Goal: Transaction & Acquisition: Download file/media

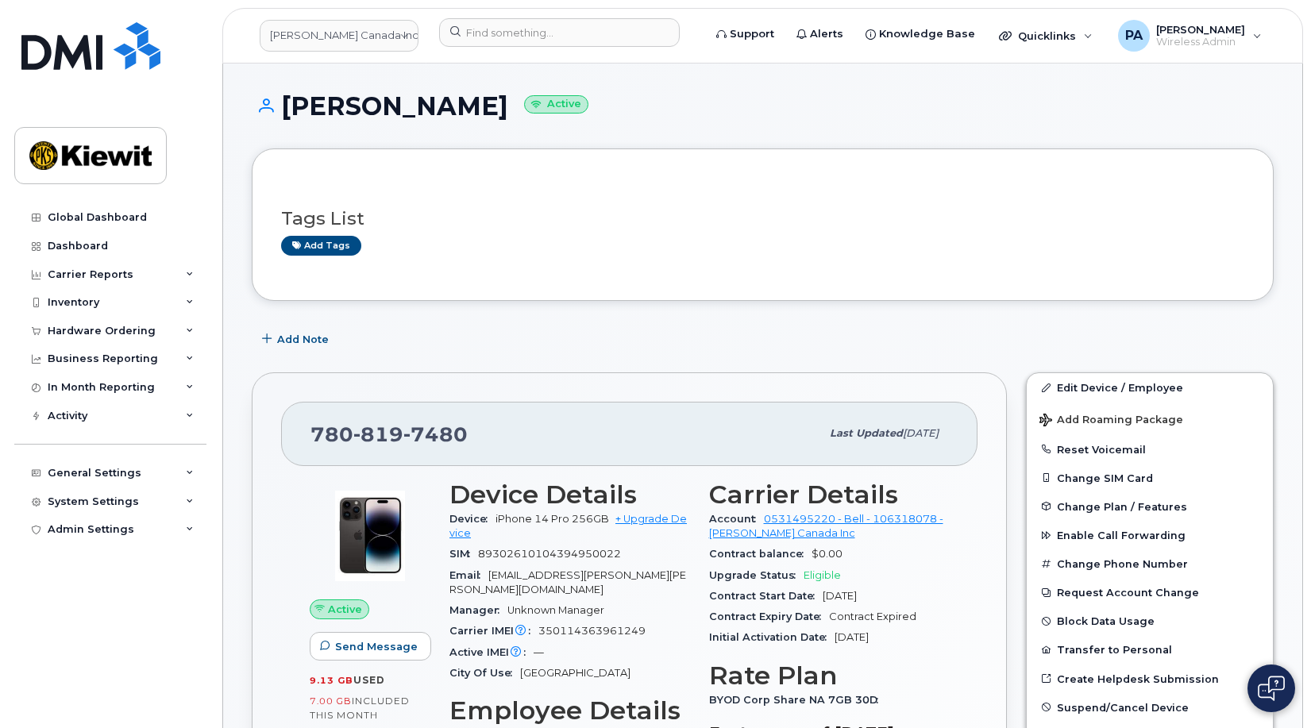
scroll to position [1192, 0]
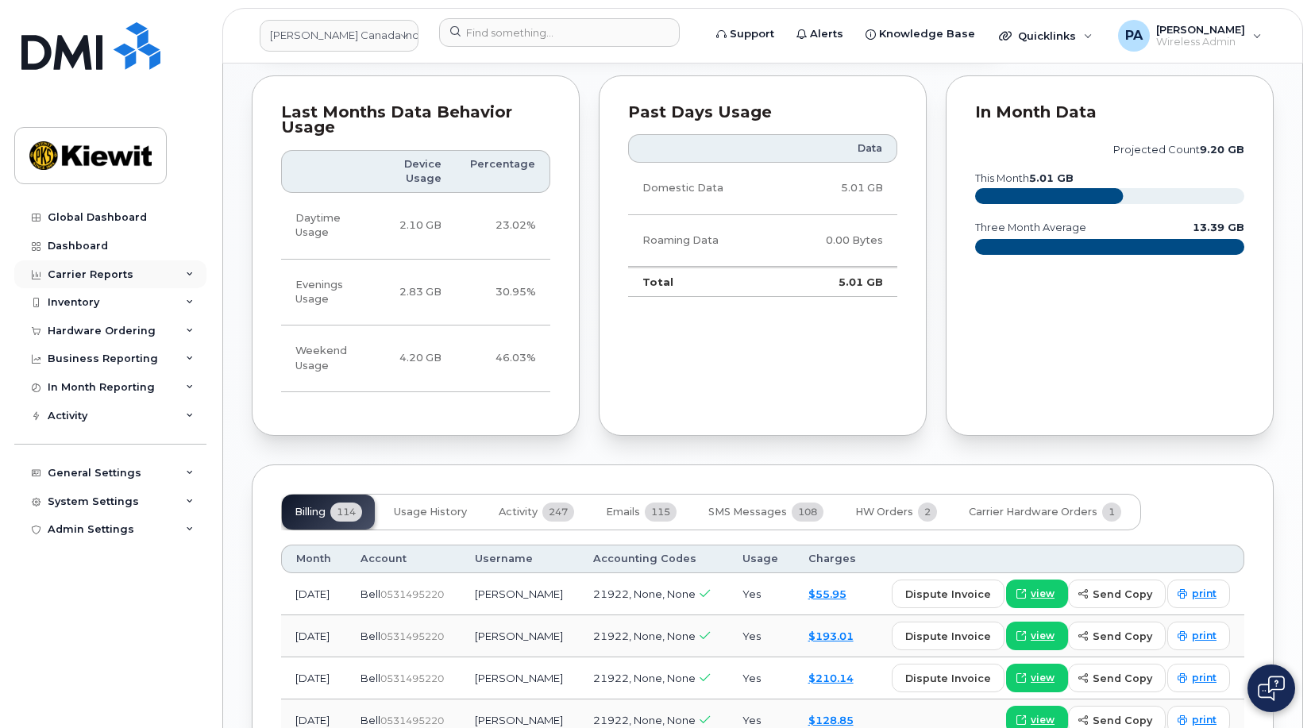
click at [143, 269] on div "Carrier Reports" at bounding box center [110, 275] width 192 height 29
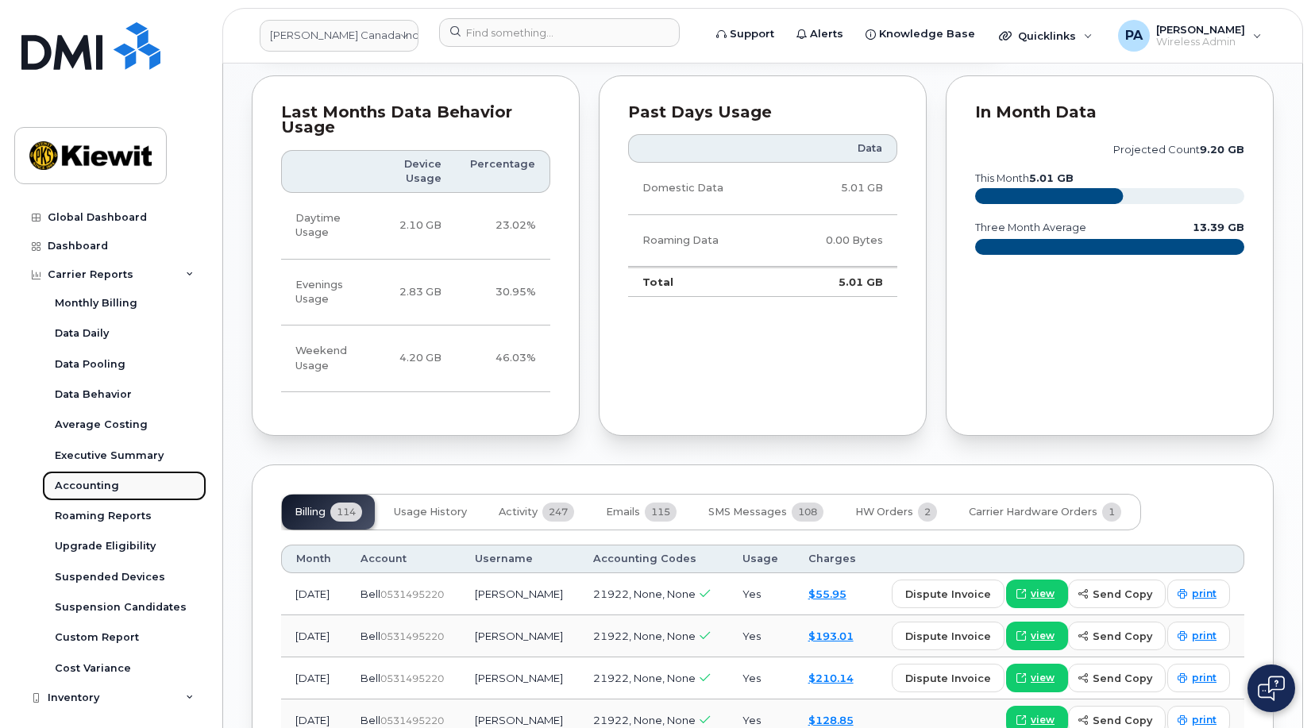
click at [84, 495] on link "Accounting" at bounding box center [124, 486] width 164 height 30
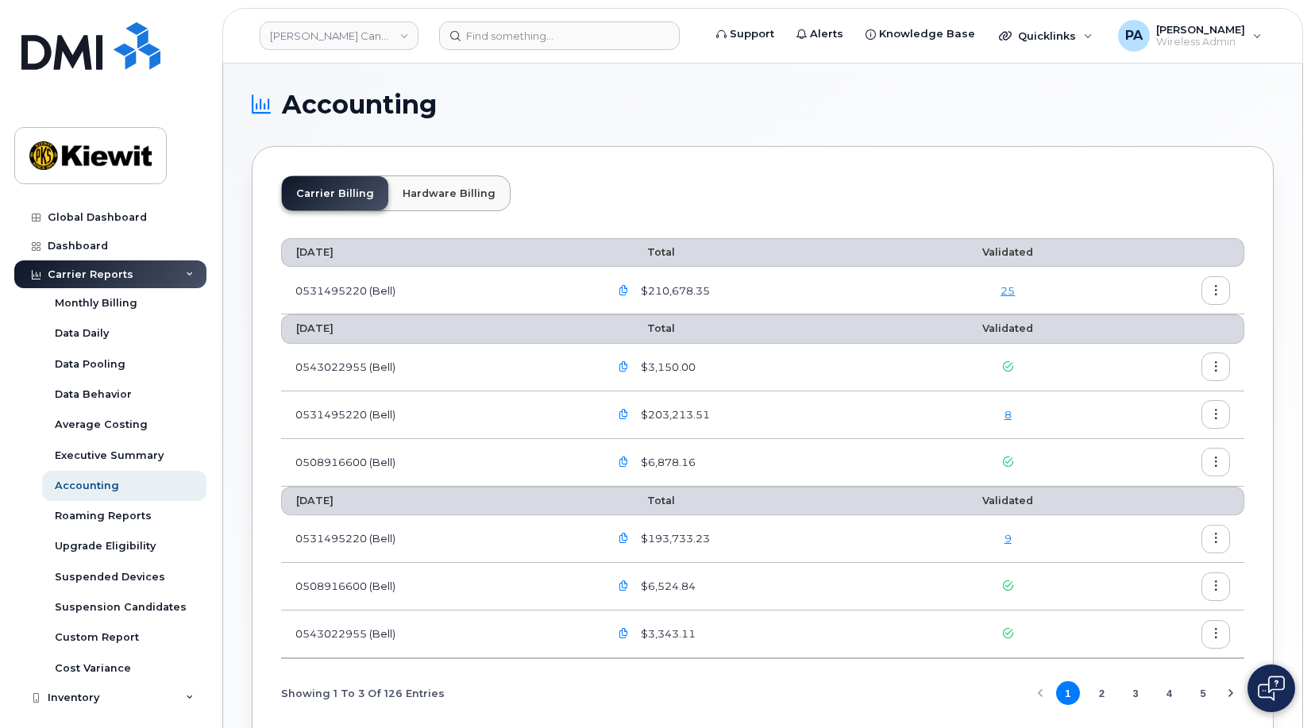
click at [629, 416] on icon "button" at bounding box center [624, 415] width 10 height 10
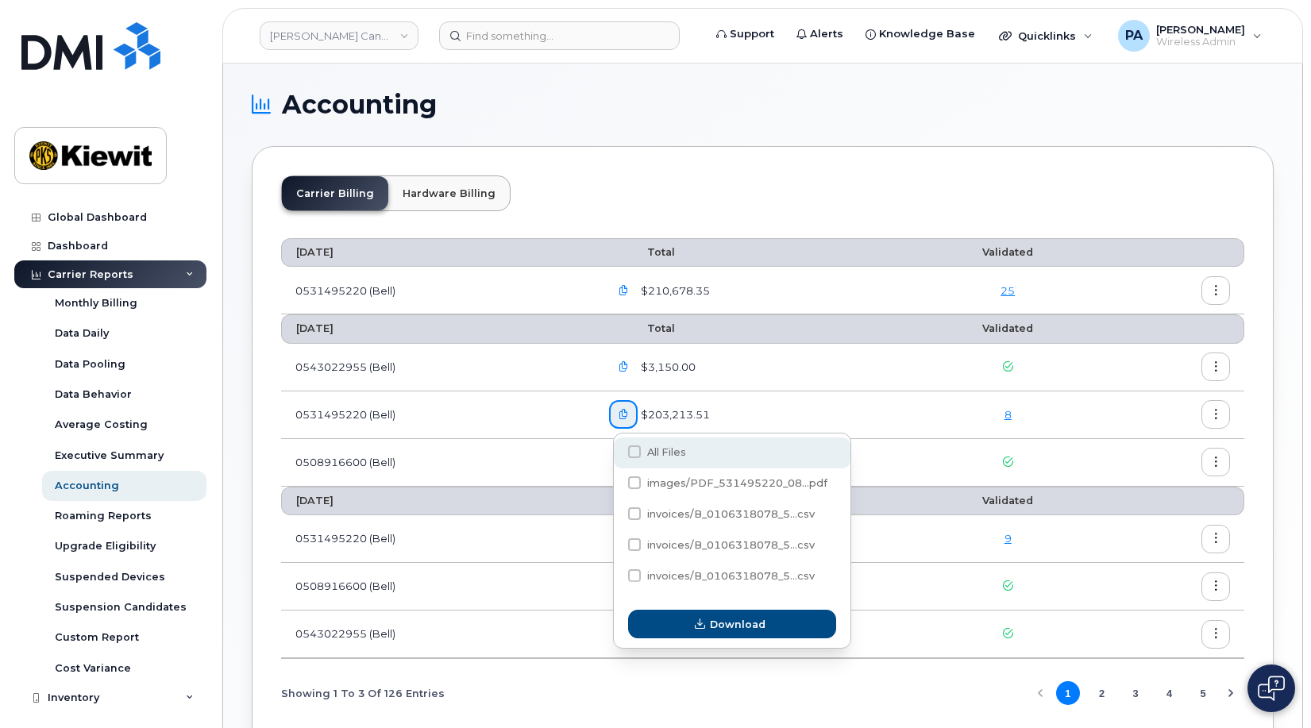
click at [630, 456] on span at bounding box center [634, 452] width 13 height 13
click at [617, 456] on input "All Files" at bounding box center [613, 453] width 8 height 8
checkbox input "true"
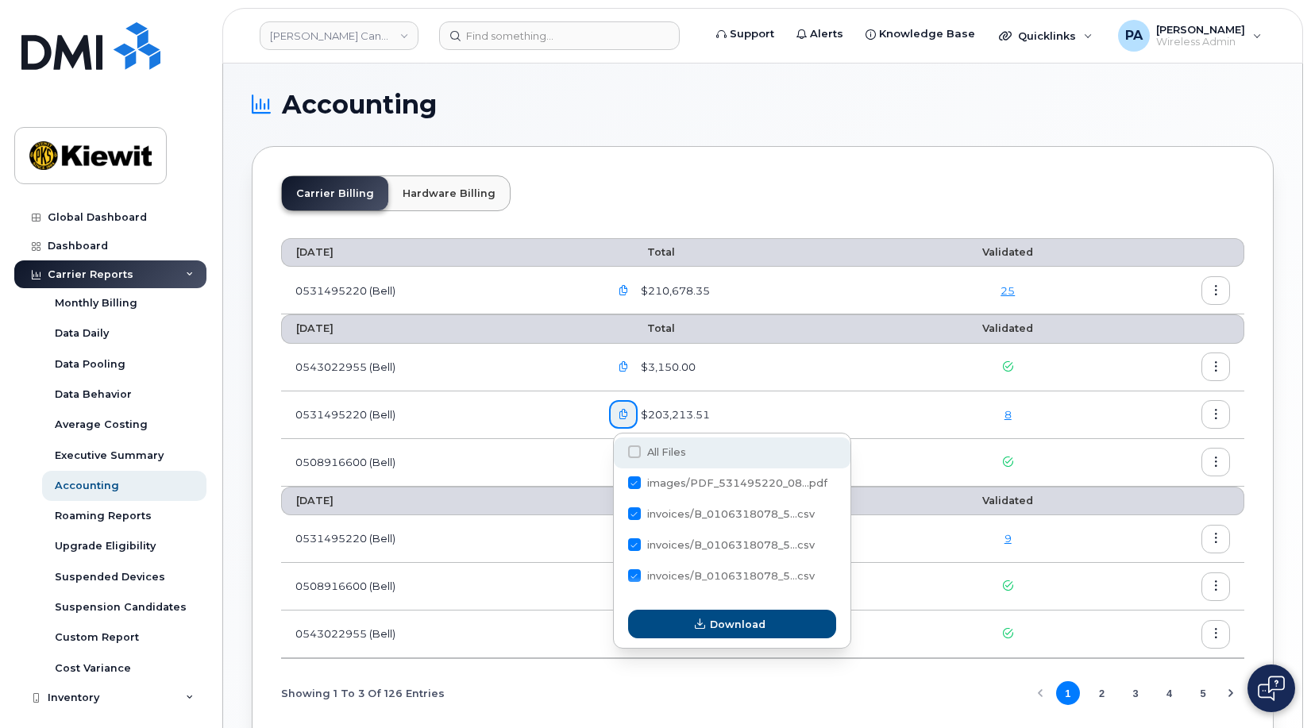
checkbox input "true"
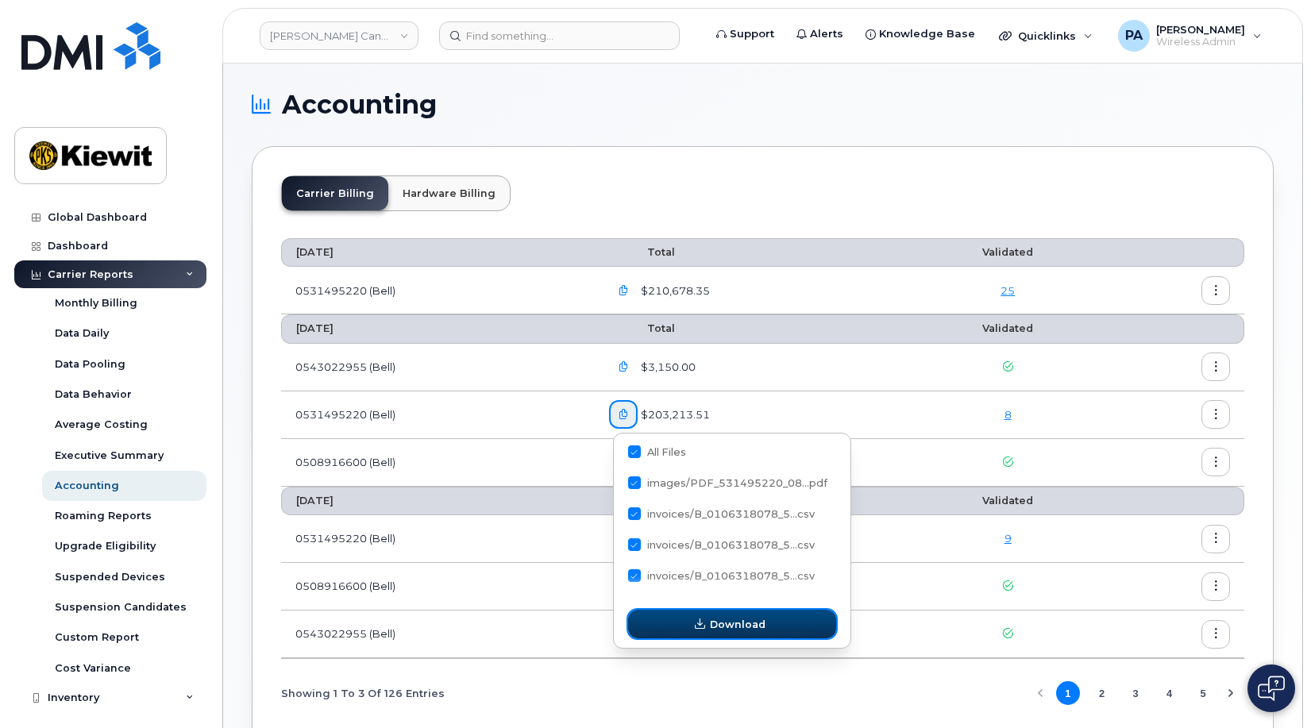
click at [683, 625] on button "Download" at bounding box center [732, 624] width 208 height 29
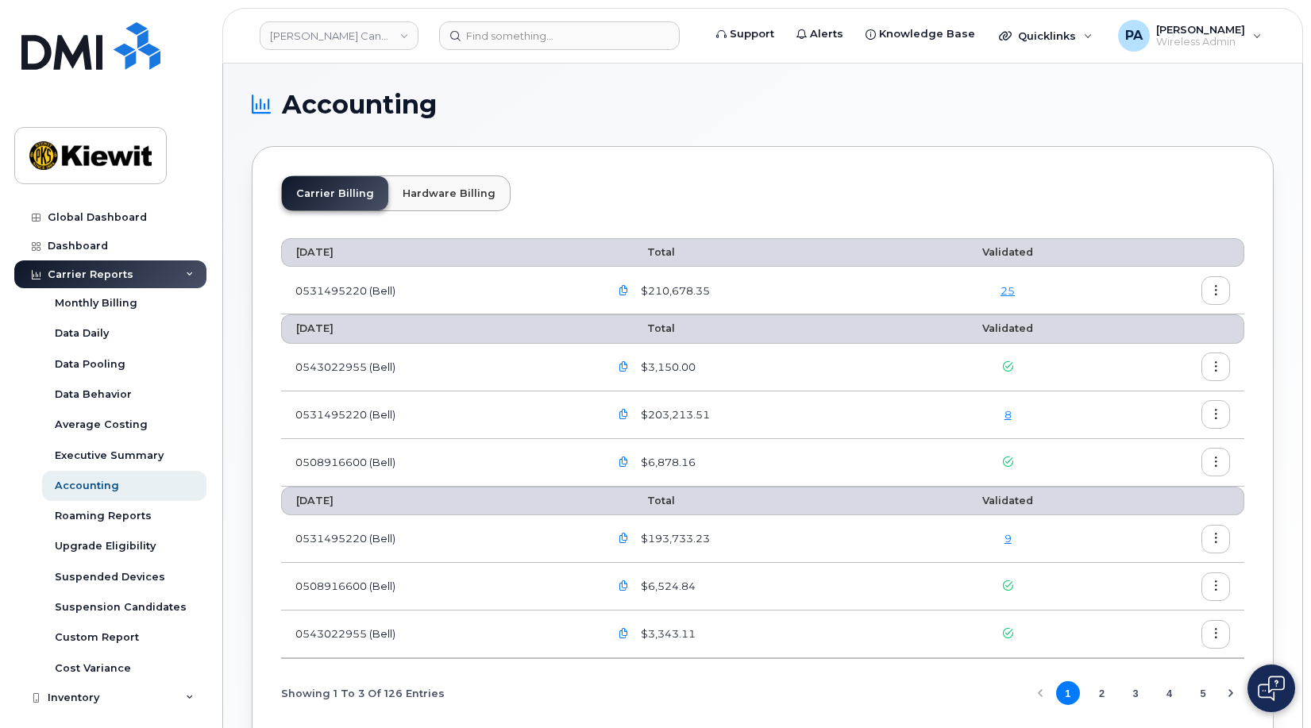
click at [1285, 139] on div "Accounting Carrier Billing Hardware Billing [DATE] Total Validated 0531495220 (…" at bounding box center [763, 425] width 1080 height 723
click at [625, 414] on icon "button" at bounding box center [624, 415] width 10 height 10
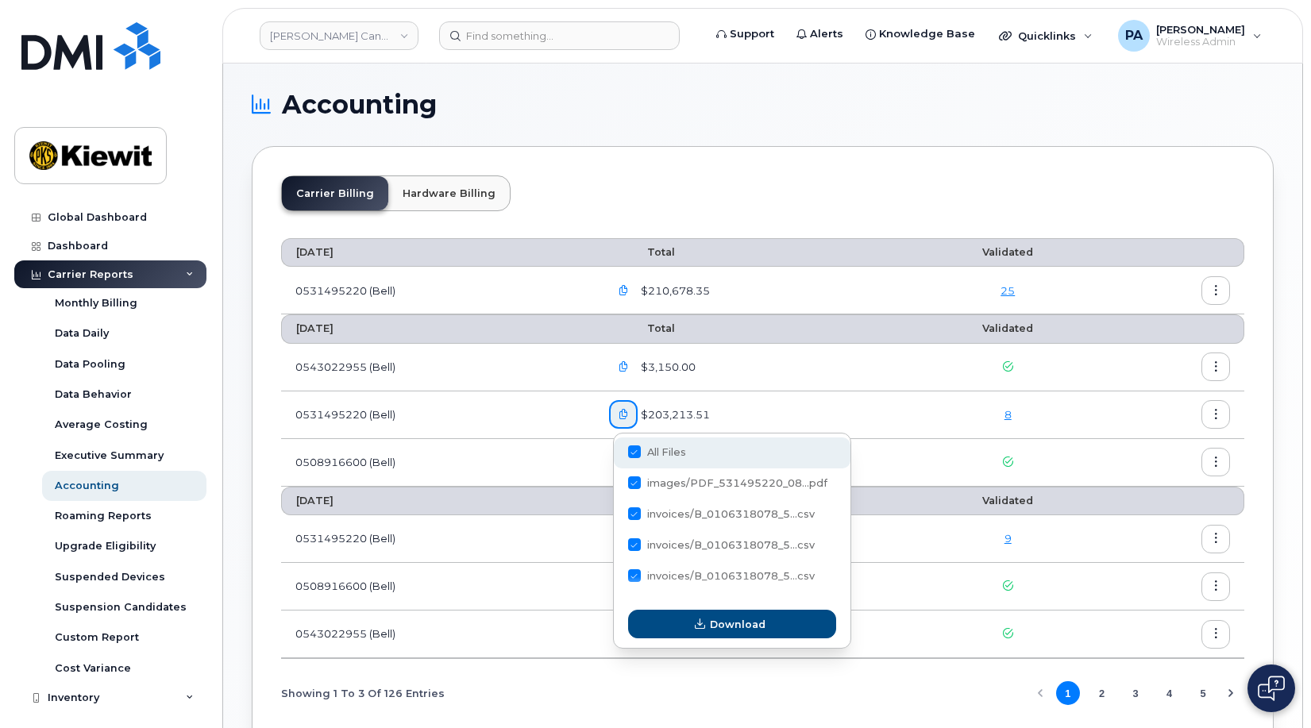
click at [638, 450] on span at bounding box center [634, 452] width 13 height 13
click at [617, 450] on input "All Files" at bounding box center [613, 453] width 8 height 8
checkbox input "false"
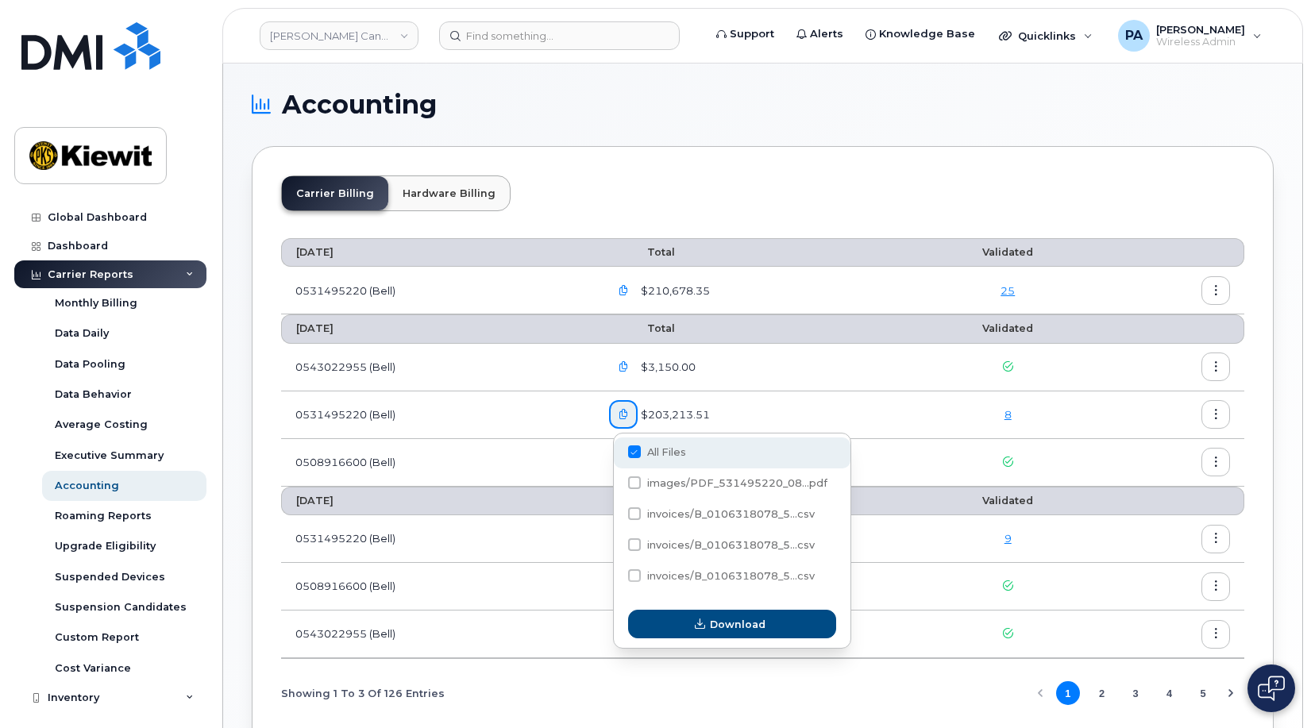
checkbox input "false"
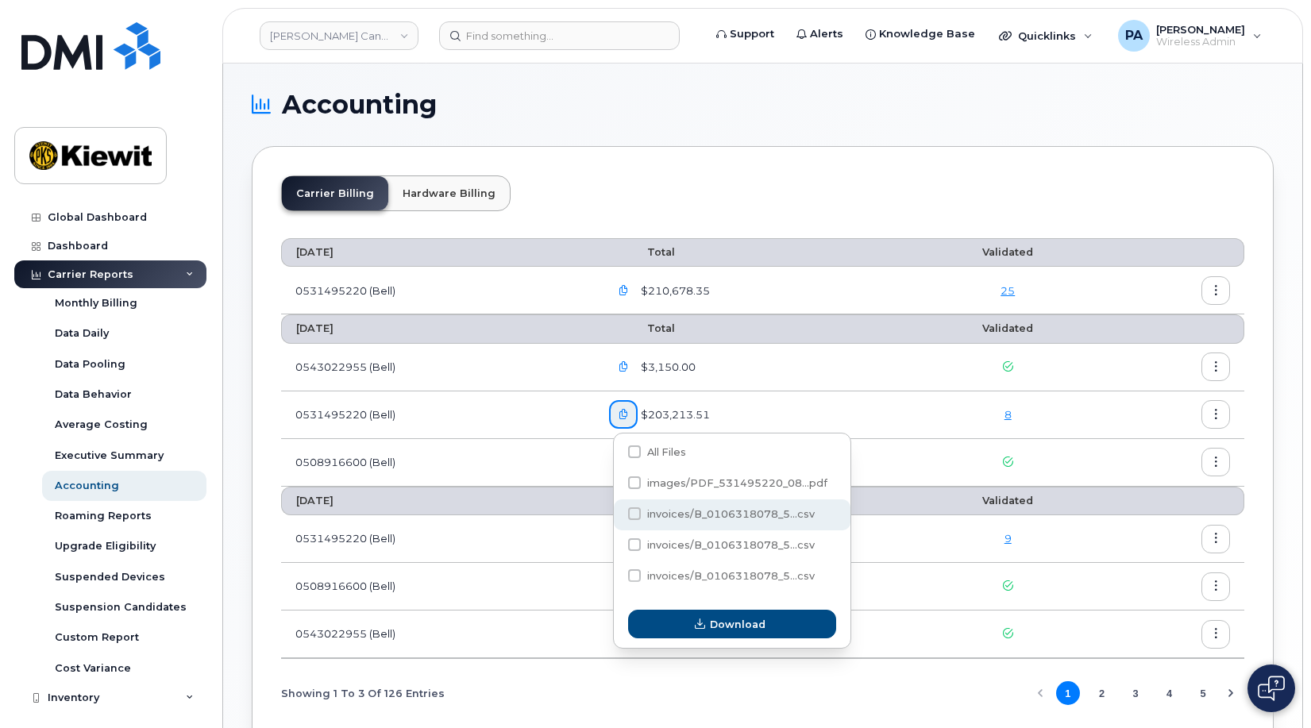
click at [634, 509] on span at bounding box center [634, 514] width 13 height 13
click at [617, 511] on input "invoices/B_0106318078_5...csv" at bounding box center [613, 515] width 8 height 8
checkbox input "true"
click at [629, 562] on div "invoices/B_0106318078_5...csv" at bounding box center [732, 577] width 237 height 31
checkbox input "true"
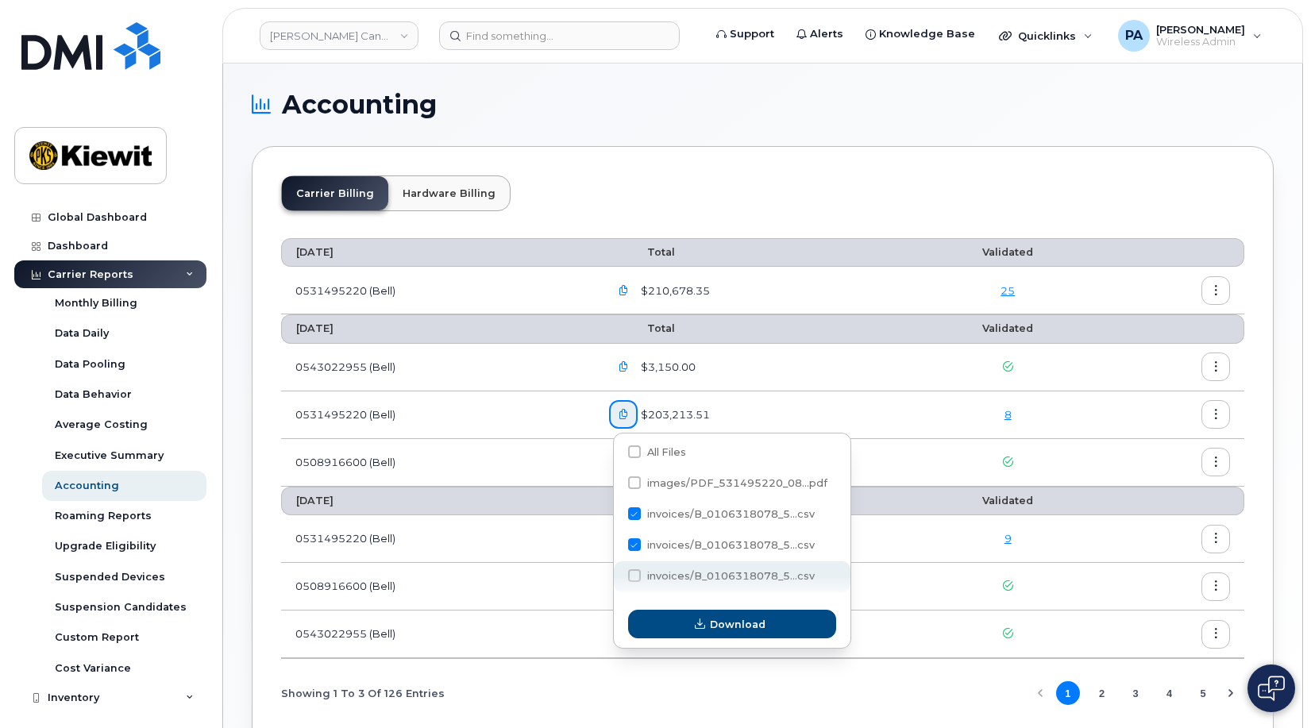
click at [634, 579] on span at bounding box center [634, 576] width 13 height 13
click at [617, 579] on input "invoices/B_0106318078_5...csv" at bounding box center [613, 577] width 8 height 8
checkbox input "true"
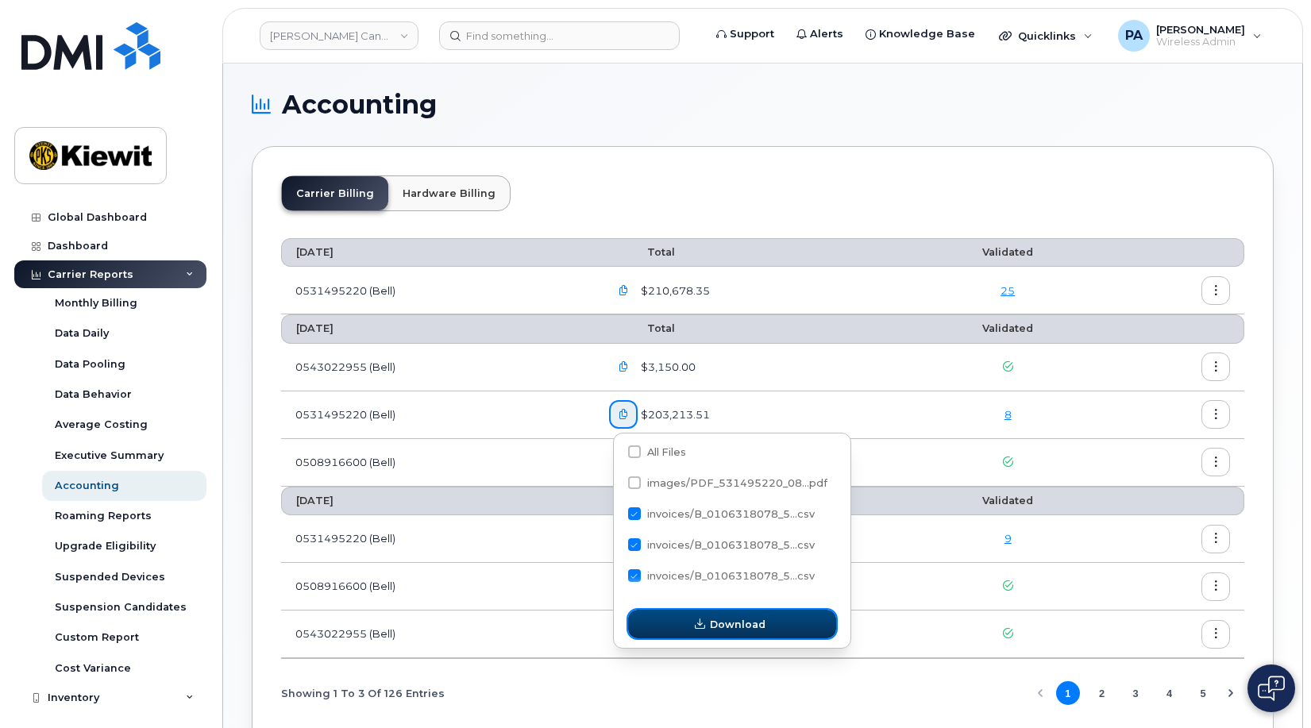
click at [747, 623] on span "Download" at bounding box center [738, 624] width 56 height 15
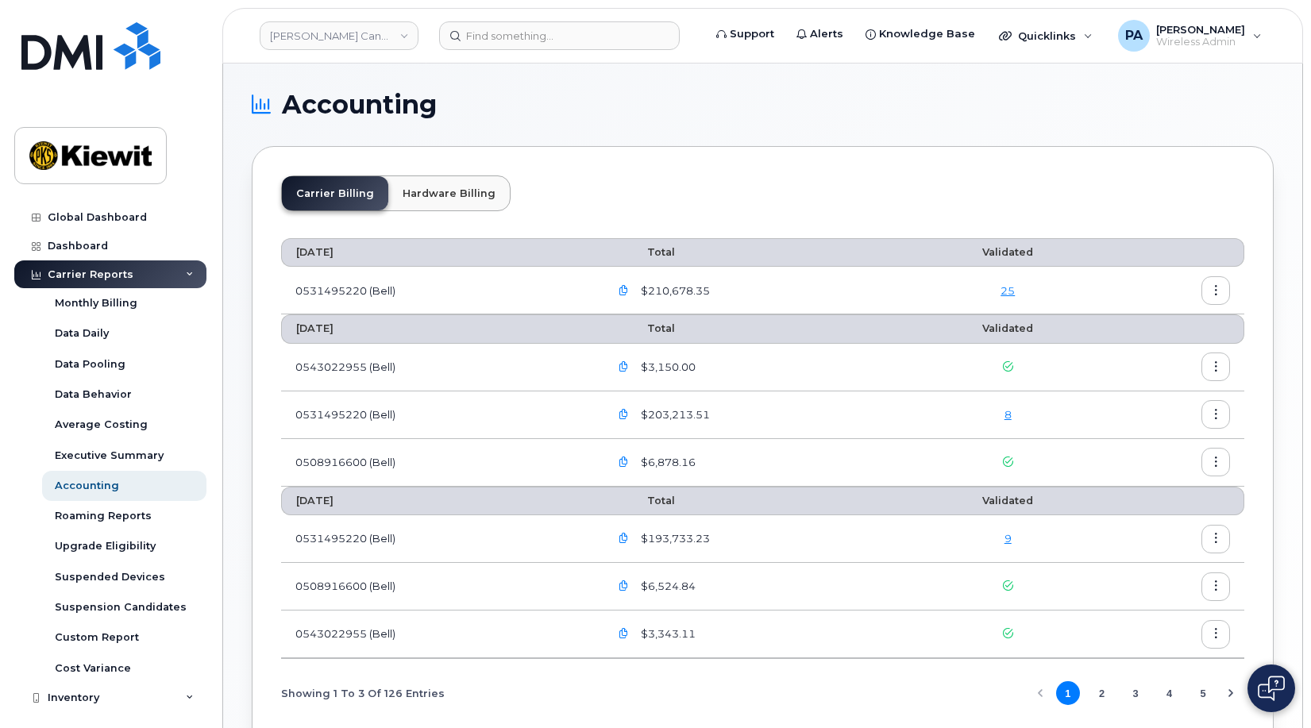
click at [629, 416] on icon "button" at bounding box center [624, 415] width 10 height 10
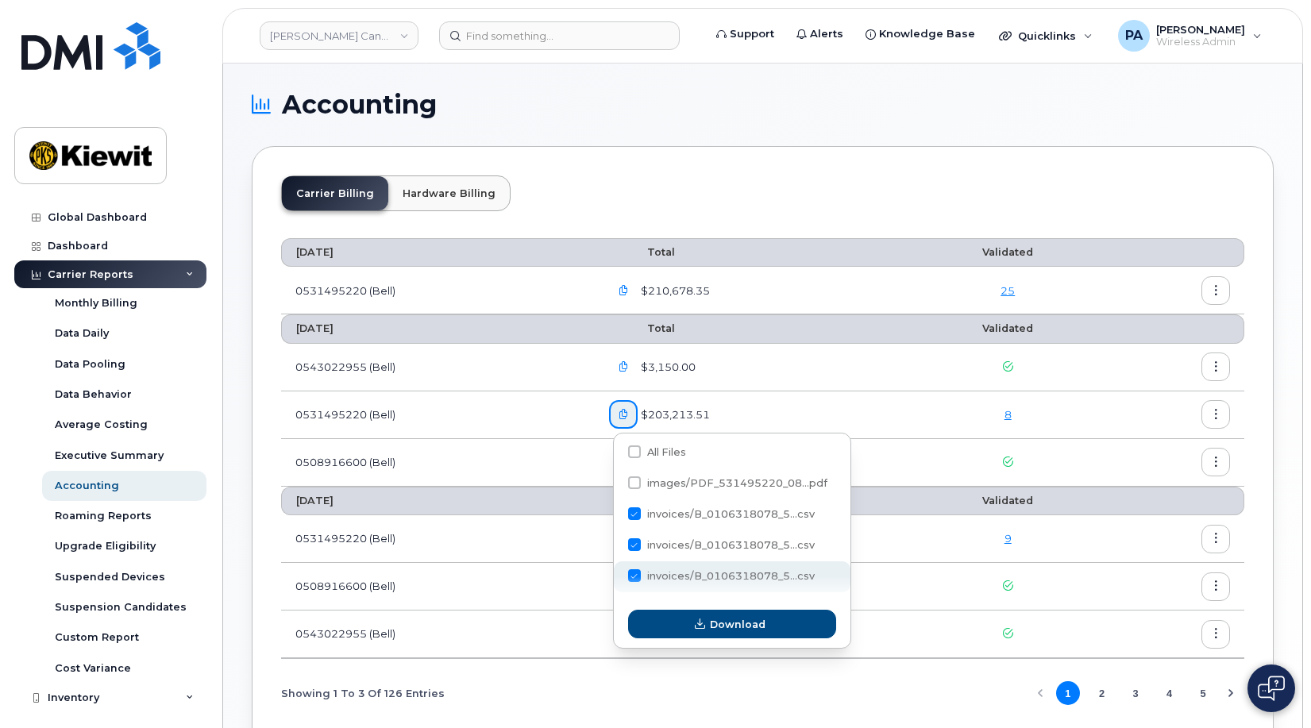
click at [638, 570] on span at bounding box center [634, 576] width 13 height 13
click at [617, 573] on input "invoices/B_0106318078_5...csv" at bounding box center [613, 577] width 8 height 8
checkbox input "false"
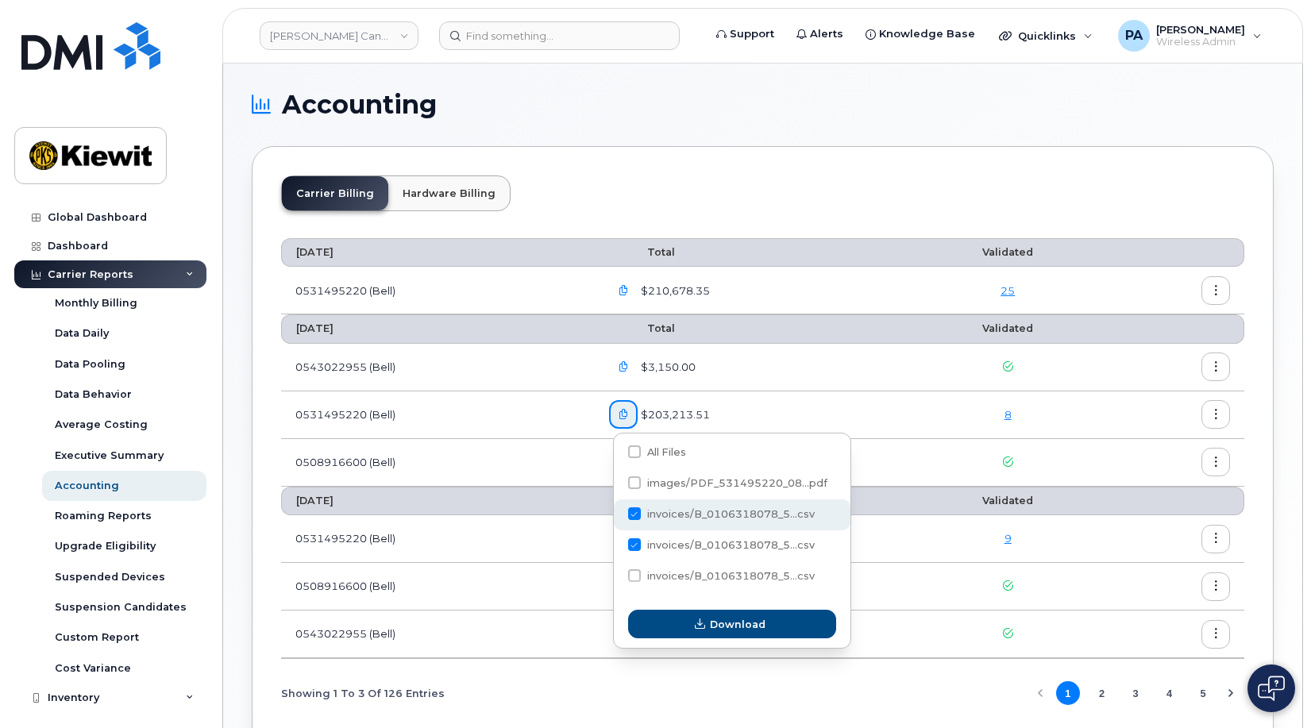
click at [632, 512] on span at bounding box center [634, 514] width 13 height 13
click at [617, 512] on input "invoices/B_0106318078_5...csv" at bounding box center [613, 515] width 8 height 8
checkbox input "false"
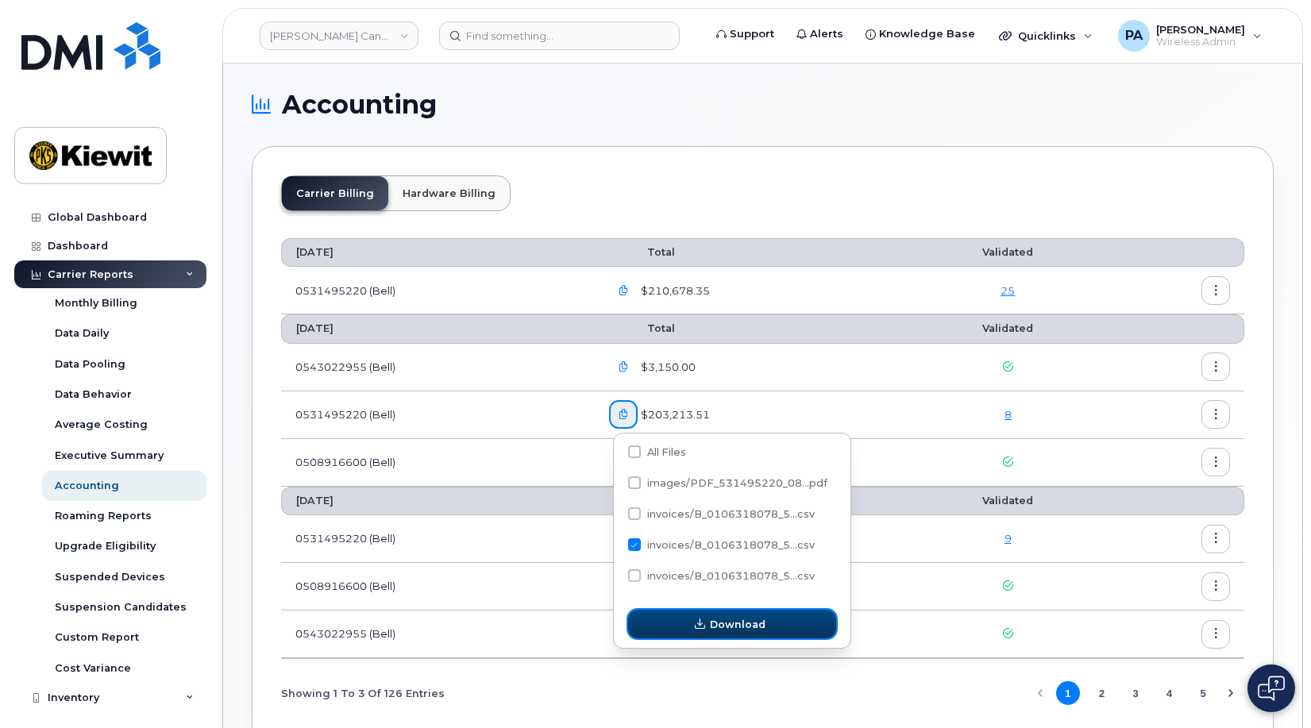
click at [723, 623] on span "Download" at bounding box center [738, 624] width 56 height 15
